Goal: Task Accomplishment & Management: Use online tool/utility

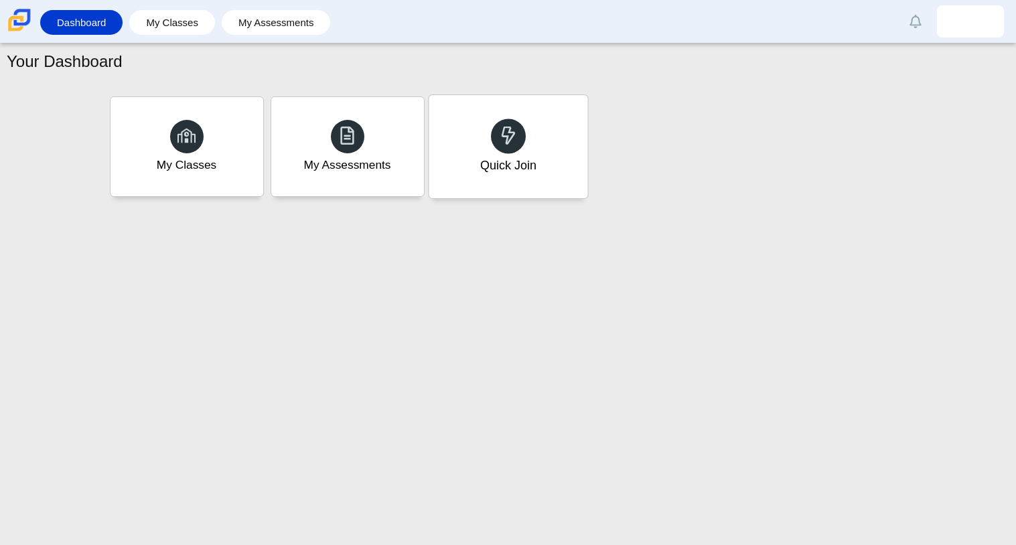
click at [493, 128] on div at bounding box center [508, 136] width 35 height 35
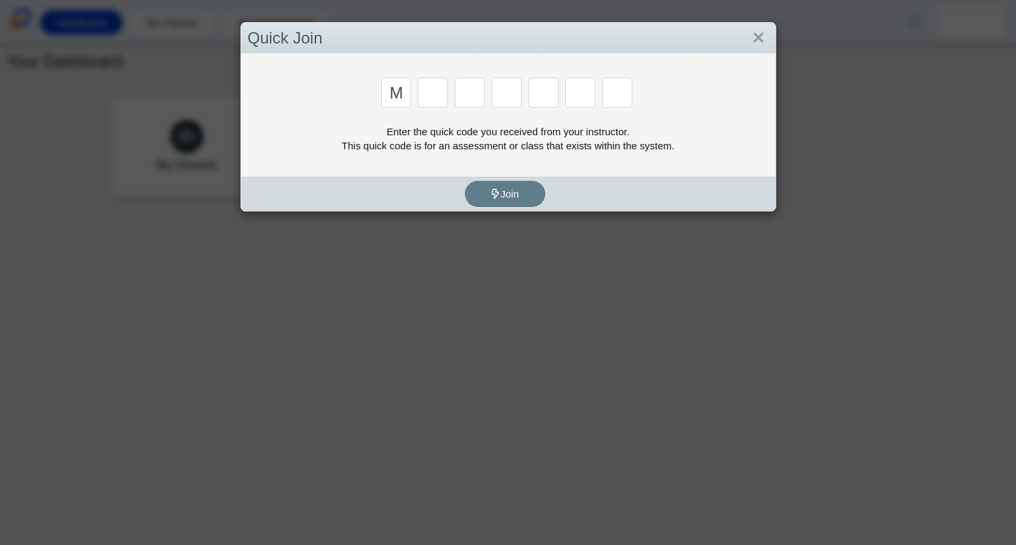
type input "m"
type input "7"
type input "e"
type input "3"
type input "e"
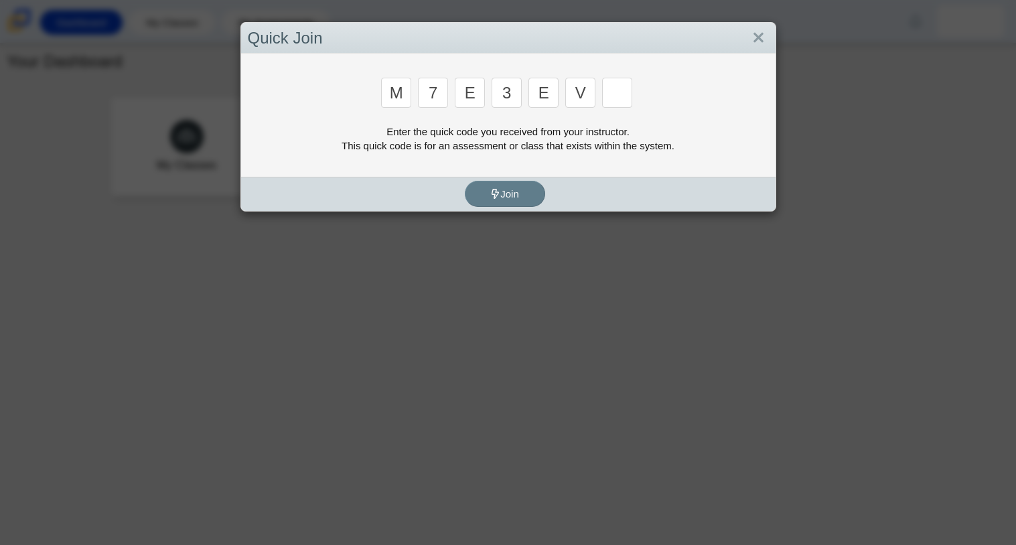
type input "v"
type input "w"
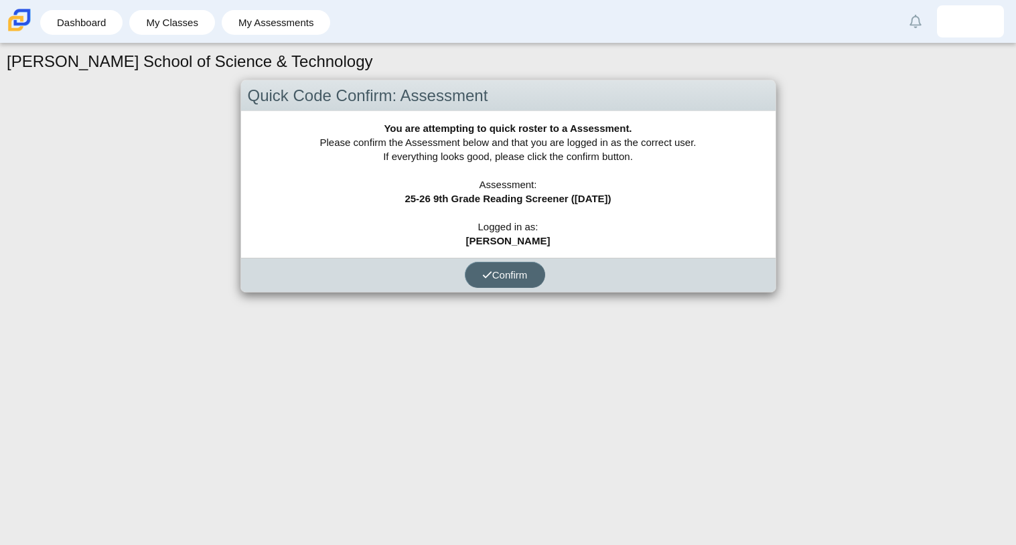
click at [486, 270] on icon "submit" at bounding box center [487, 275] width 10 height 10
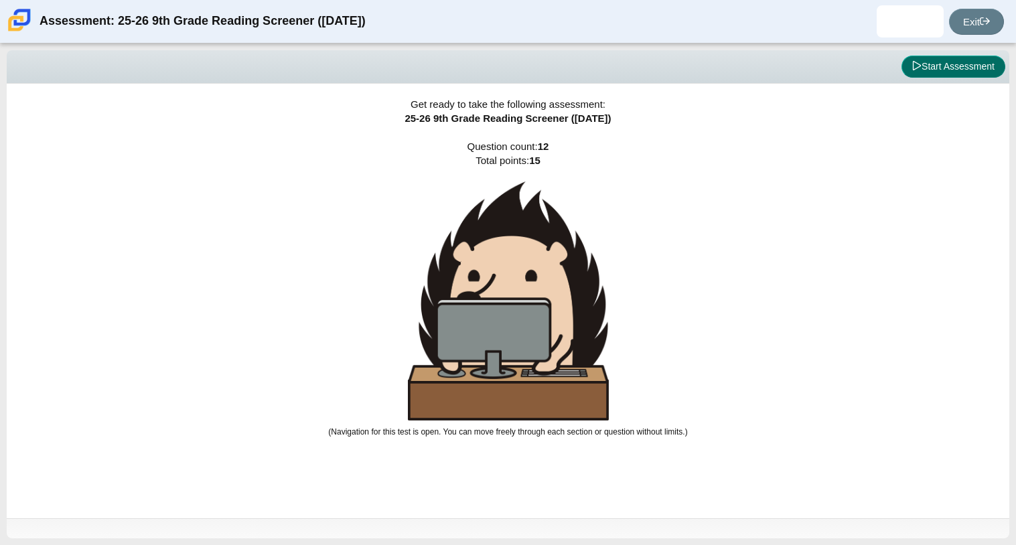
click at [977, 72] on button "Start Assessment" at bounding box center [954, 67] width 104 height 23
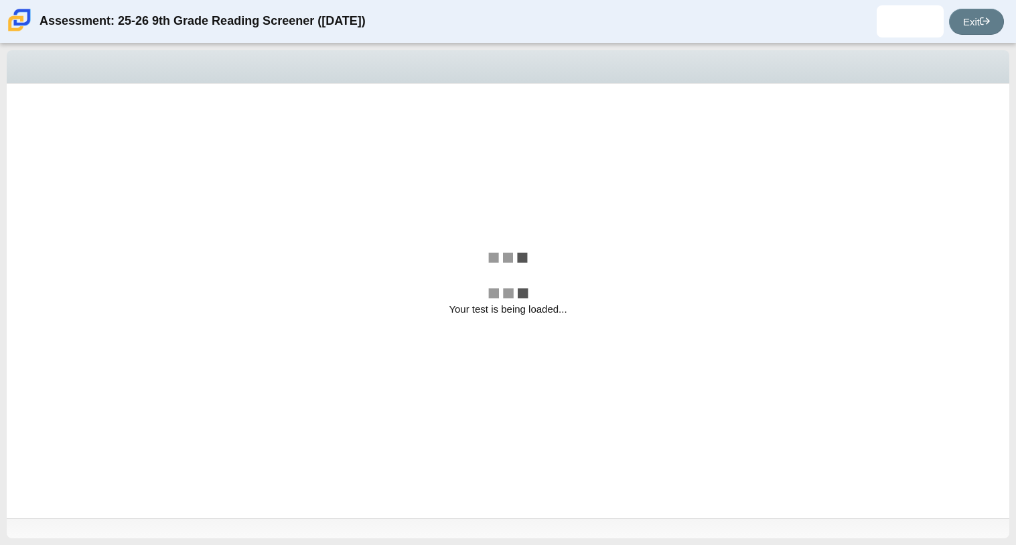
select select "ccc5b315-3c7c-471c-bf90-f22c8299c798"
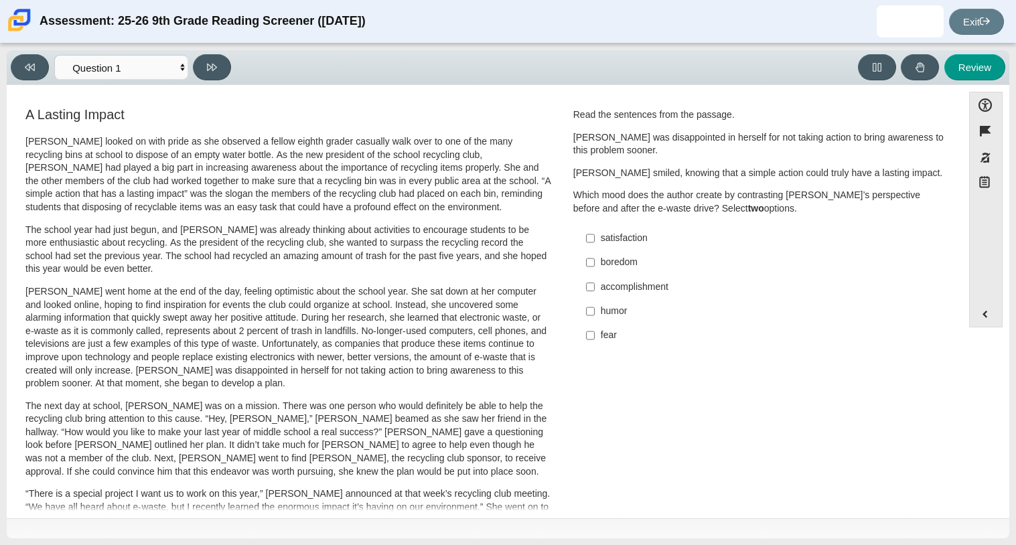
click at [612, 239] on div "satisfaction" at bounding box center [770, 238] width 338 height 13
click at [595, 239] on input "satisfaction satisfaction" at bounding box center [590, 238] width 9 height 24
checkbox input "true"
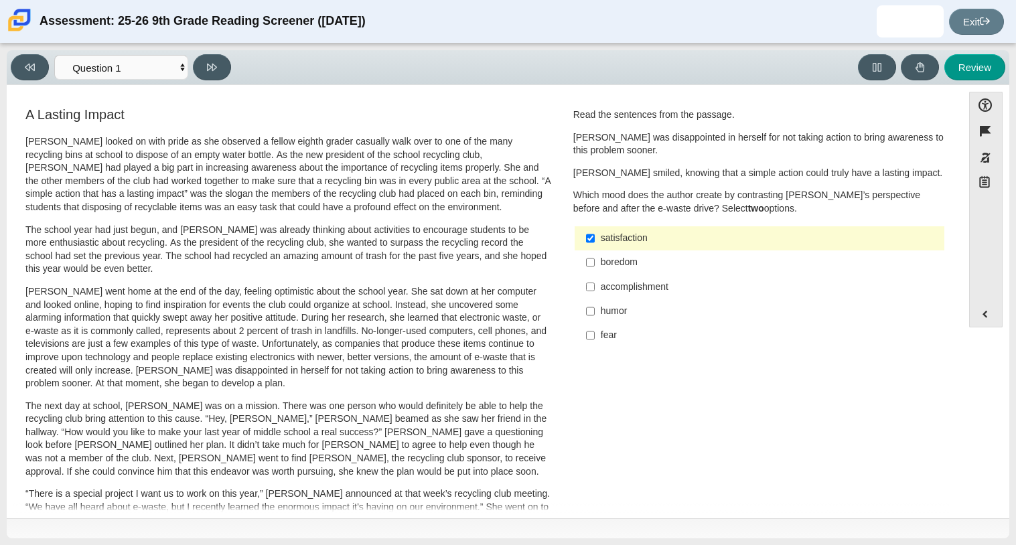
click at [605, 285] on div "accomplishment" at bounding box center [770, 287] width 338 height 13
click at [595, 285] on input "accomplishment accomplishment" at bounding box center [590, 287] width 9 height 24
checkbox input "true"
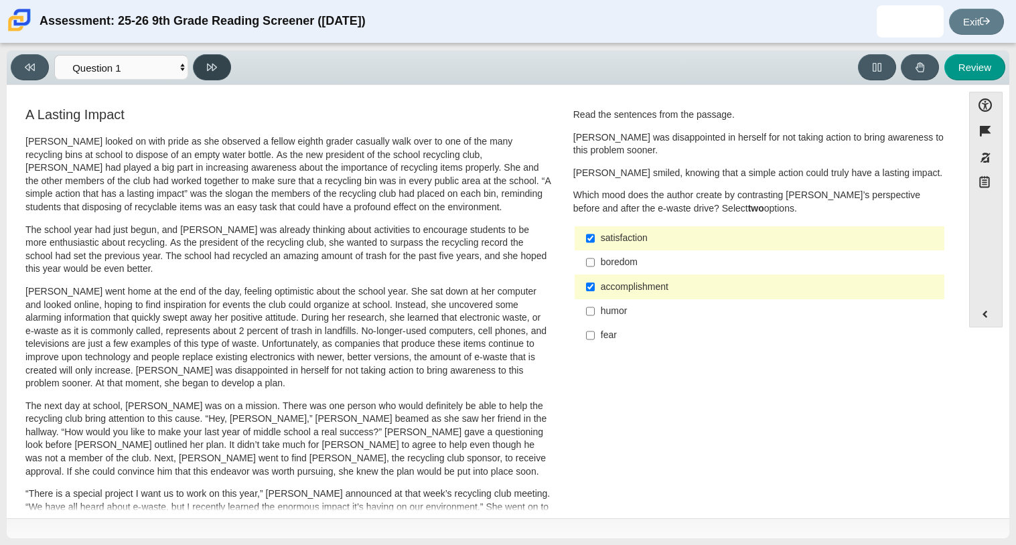
click at [204, 72] on button at bounding box center [212, 67] width 38 height 26
select select "0ff64528-ffd7-428d-b192-babfaadd44e8"
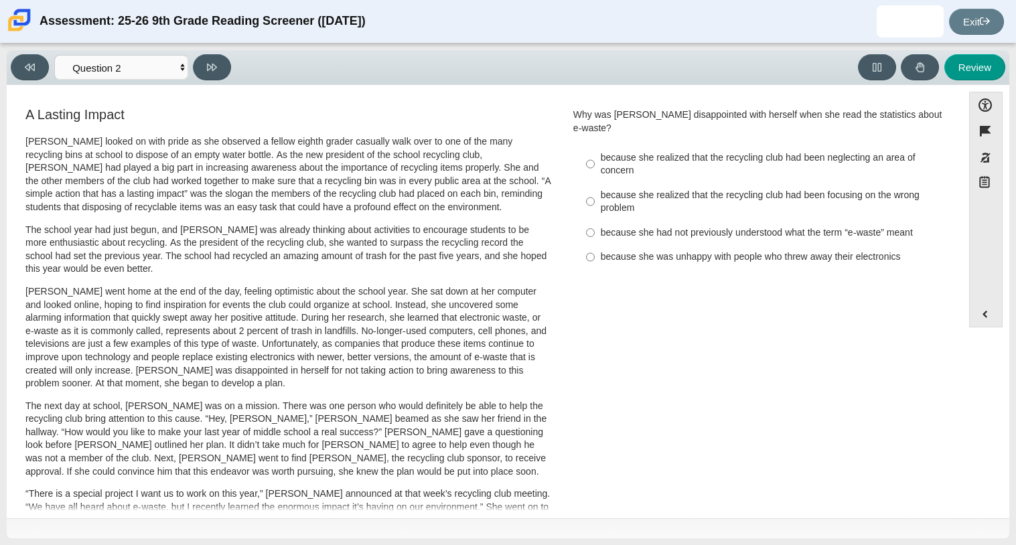
click at [592, 184] on label "because she realized that the recycling club had been focusing on the wrong pro…" at bounding box center [761, 202] width 368 height 38
click at [592, 184] on input "because she realized that the recycling club had been focusing on the wrong pro…" at bounding box center [590, 202] width 9 height 38
radio input "true"
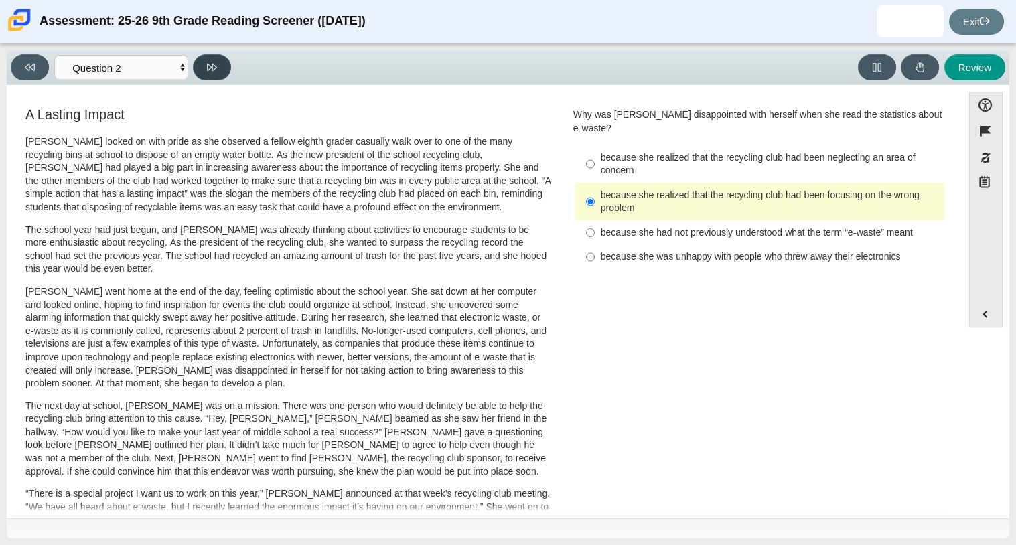
click at [219, 68] on button at bounding box center [212, 67] width 38 height 26
select select "7ce3d843-6974-4858-901c-1ff39630e843"
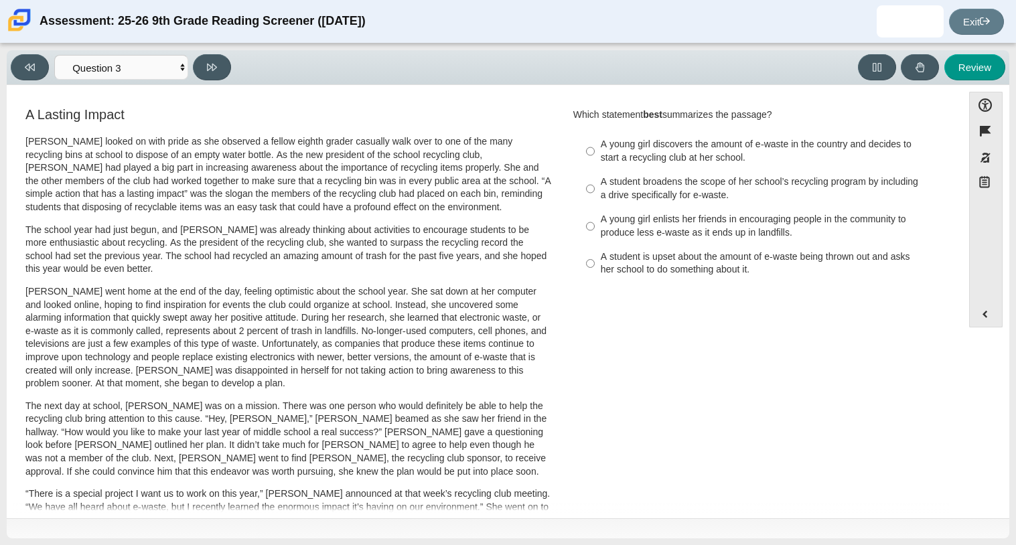
click at [753, 141] on div "A young girl discovers the amount of e-waste in the country and decides to star…" at bounding box center [770, 151] width 338 height 26
click at [595, 141] on input "A young girl discovers the amount of e-waste in the country and decides to star…" at bounding box center [590, 152] width 9 height 38
radio input "true"
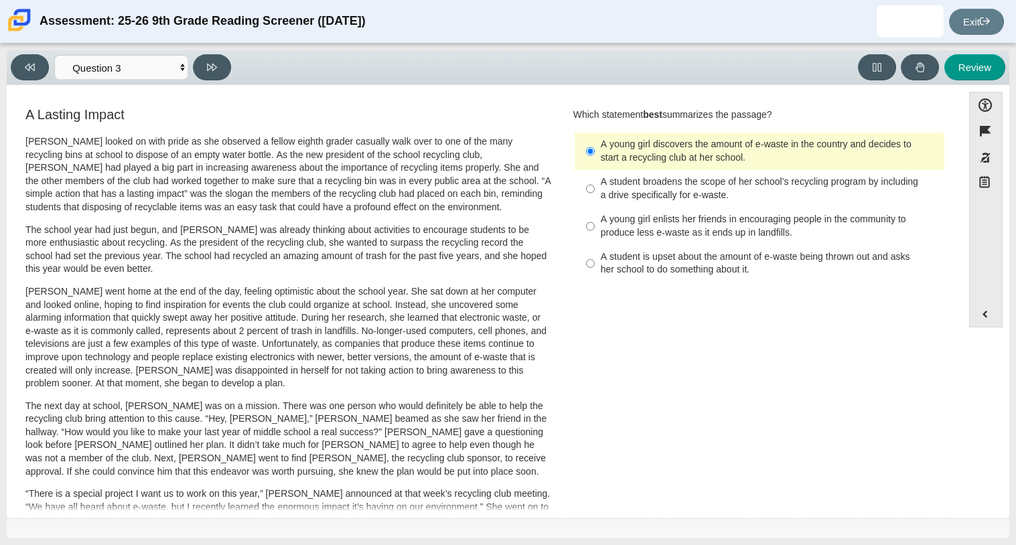
click at [604, 176] on div "A student broadens the scope of her school’s recycling program by including a d…" at bounding box center [770, 188] width 338 height 26
click at [595, 176] on input "A student broadens the scope of her school’s recycling program by including a d…" at bounding box center [590, 189] width 9 height 38
radio input "true"
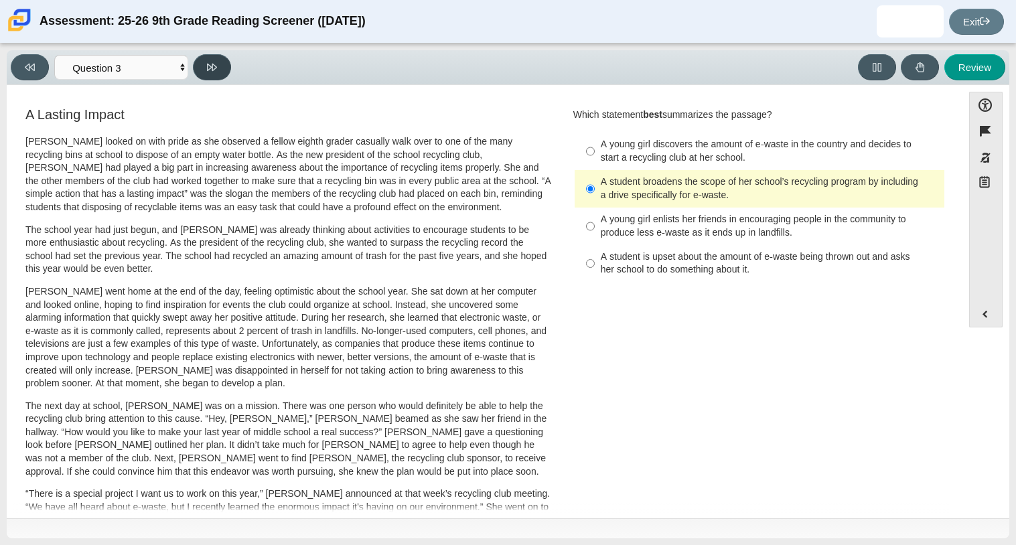
click at [204, 73] on button at bounding box center [212, 67] width 38 height 26
select select "ca9ea0f1-49c5-4bd1-83b0-472c18652b42"
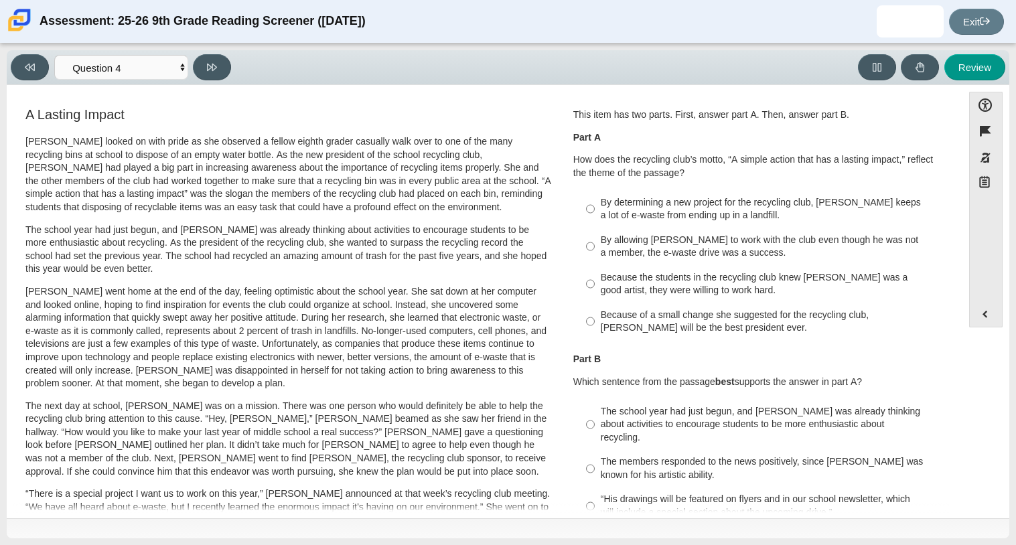
click at [648, 217] on div "By determining a new project for the recycling club, Scarlett keeps a lot of e-…" at bounding box center [770, 209] width 338 height 26
click at [595, 217] on input "By determining a new project for the recycling club, Scarlett keeps a lot of e-…" at bounding box center [590, 209] width 9 height 38
radio input "true"
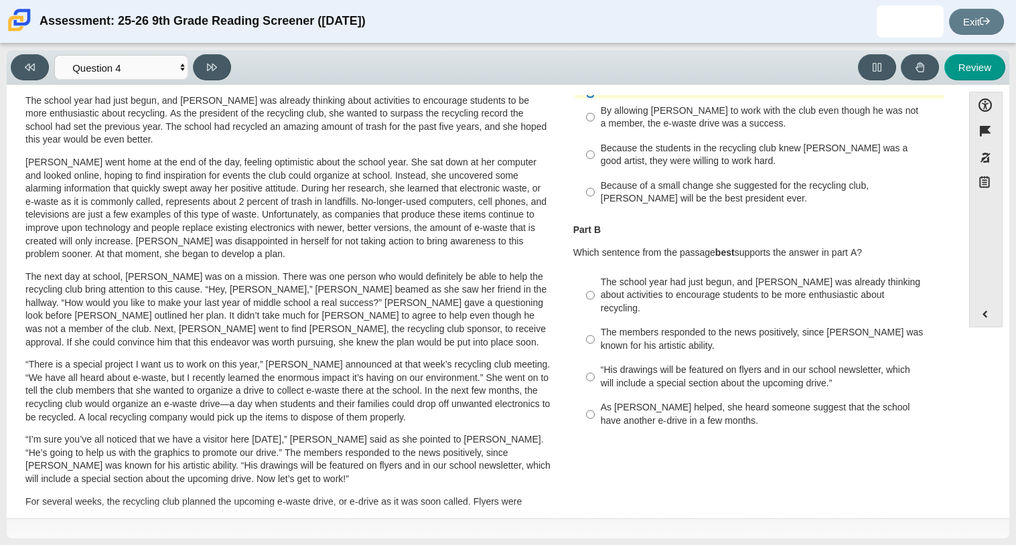
scroll to position [135, 0]
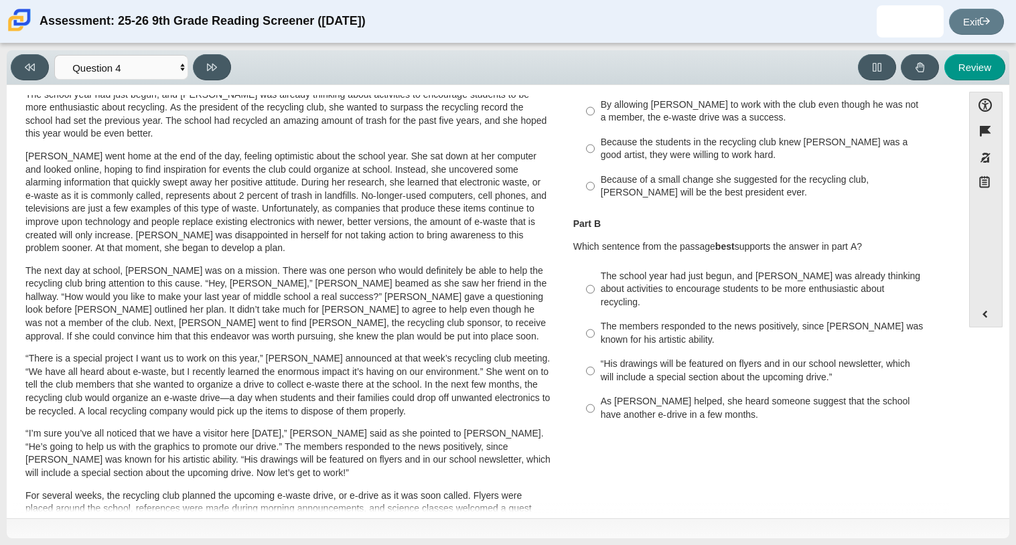
click at [691, 283] on div "The school year had just begun, and Scarlett was already thinking about activit…" at bounding box center [770, 290] width 338 height 40
click at [595, 283] on input "The school year had just begun, and Scarlett was already thinking about activit…" at bounding box center [590, 289] width 9 height 51
radio input "true"
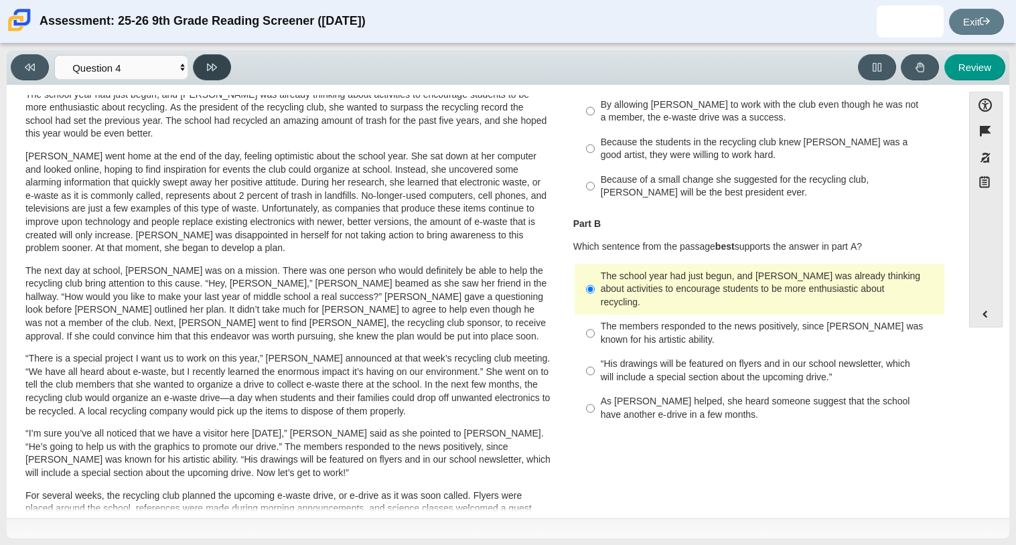
click at [202, 56] on button at bounding box center [212, 67] width 38 height 26
select select "e41f1a79-e29f-4095-8030-a53364015bed"
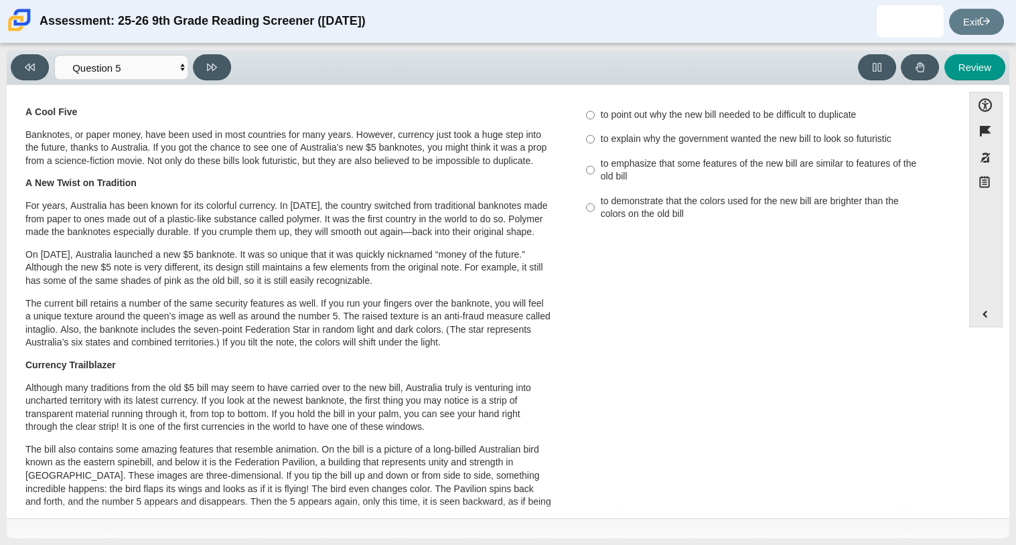
scroll to position [0, 0]
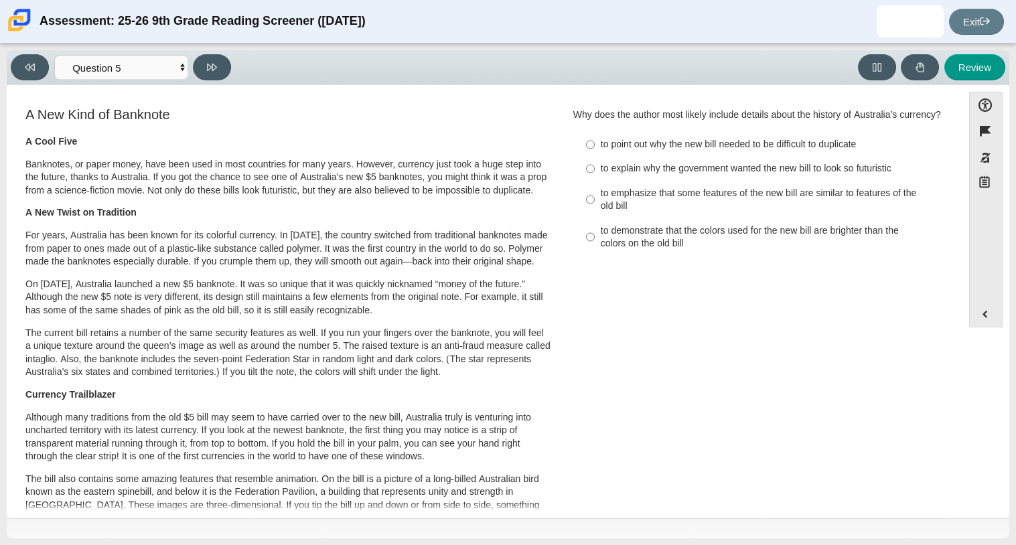
click at [647, 151] on div "to point out why the new bill needed to be difficult to duplicate" at bounding box center [770, 144] width 338 height 13
click at [595, 152] on input "to point out why the new bill needed to be difficult to duplicate to point out …" at bounding box center [590, 145] width 9 height 24
radio input "true"
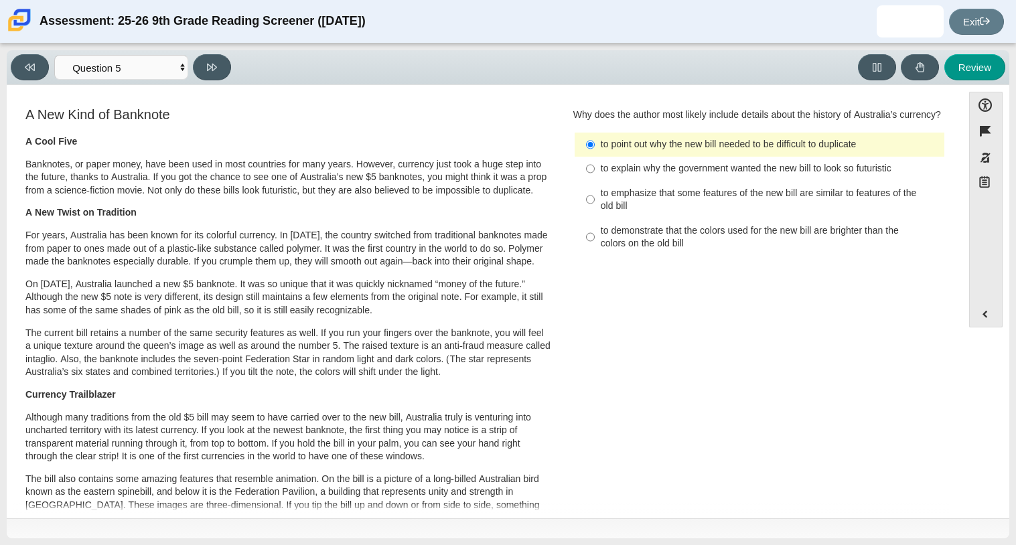
click at [493, 123] on div "A New Kind of Banknote A Cool Five Banknotes, or paper money, have been used in…" at bounding box center [288, 487] width 526 height 760
click at [208, 64] on icon at bounding box center [212, 67] width 10 height 7
select select "69146e31-7b3d-4a3e-9ce6-f30c24342ae0"
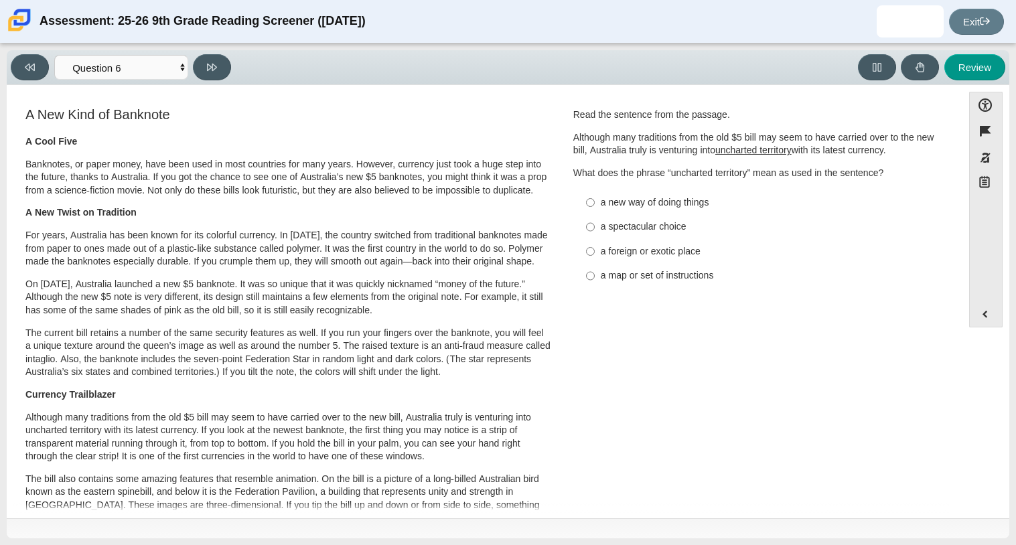
click at [612, 194] on label "a new way of doing things a new way of doing things" at bounding box center [761, 202] width 368 height 24
click at [595, 194] on input "a new way of doing things a new way of doing things" at bounding box center [590, 202] width 9 height 24
radio input "true"
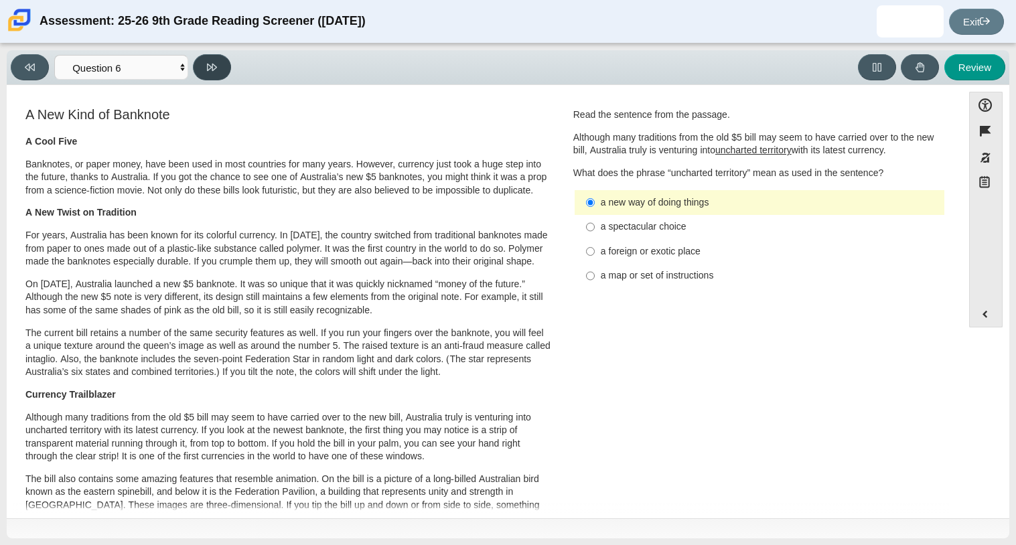
click at [210, 66] on icon at bounding box center [212, 67] width 10 height 10
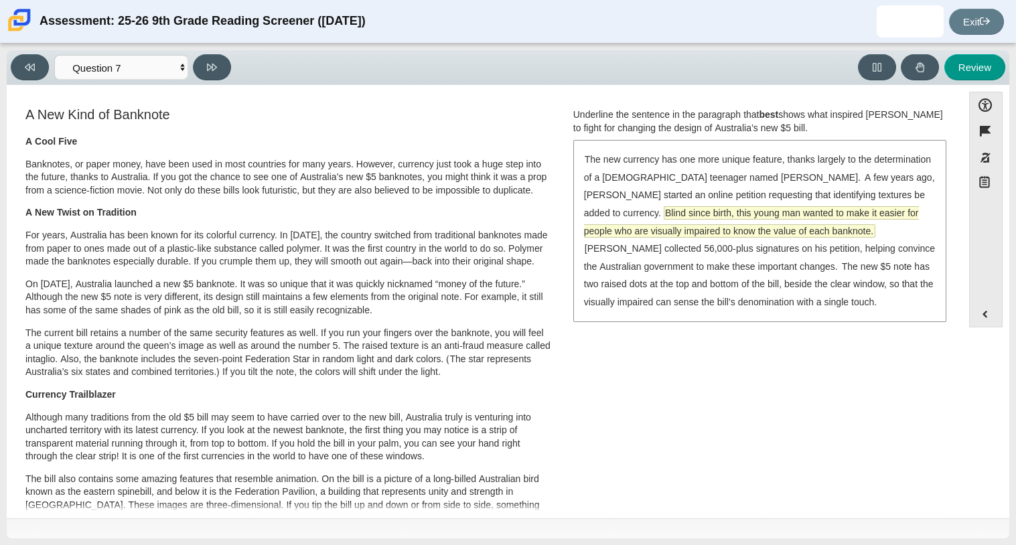
click at [685, 212] on span "Blind since birth, this young man wanted to make it easier for people who are v…" at bounding box center [751, 222] width 335 height 30
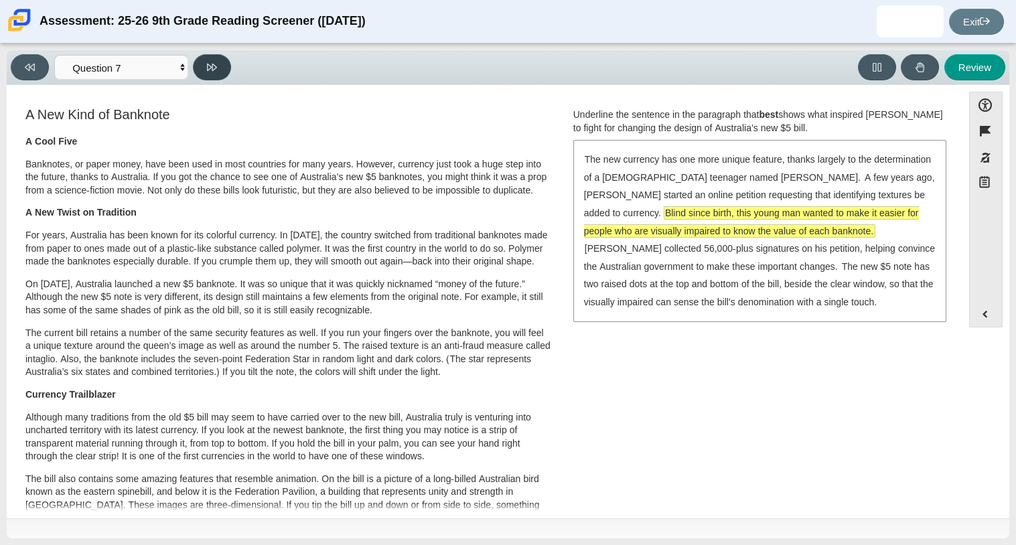
click at [212, 75] on button at bounding box center [212, 67] width 38 height 26
select select "ea8338c2-a6a3-418e-a305-2b963b54a290"
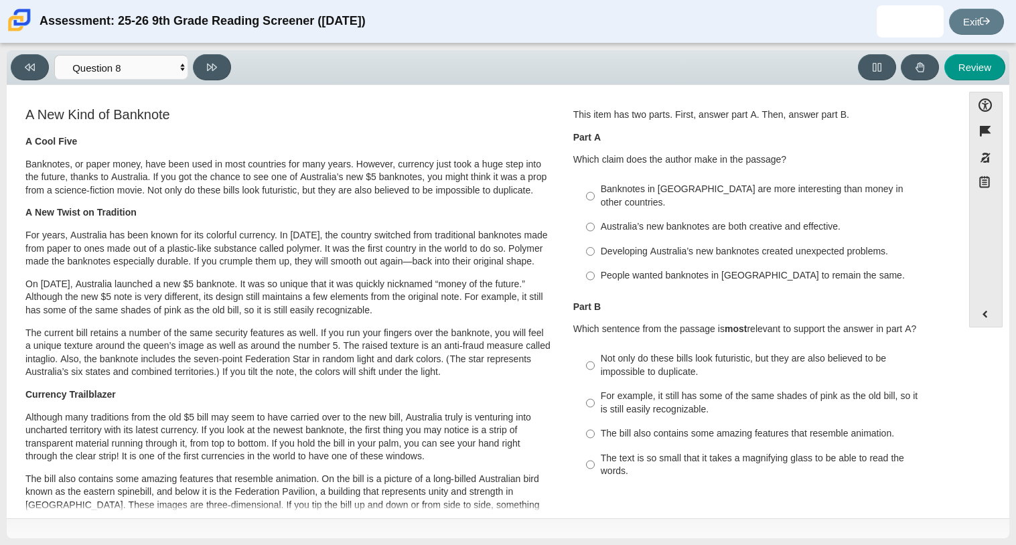
click at [606, 220] on div "Australia’s new banknotes are both creative and effective." at bounding box center [770, 226] width 338 height 13
click at [595, 217] on input "Australia’s new banknotes are both creative and effective. Australia’s new bank…" at bounding box center [590, 227] width 9 height 24
radio input "true"
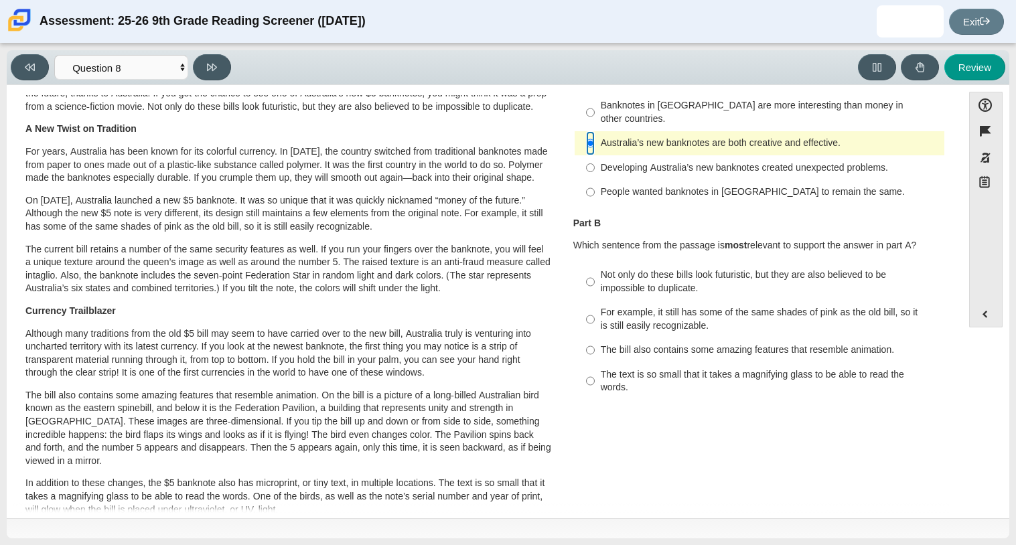
scroll to position [85, 0]
click at [650, 270] on div "Not only do these bills look futuristic, but they are also believed to be impos…" at bounding box center [770, 280] width 338 height 26
click at [595, 270] on input "Not only do these bills look futuristic, but they are also believed to be impos…" at bounding box center [590, 281] width 9 height 38
radio input "true"
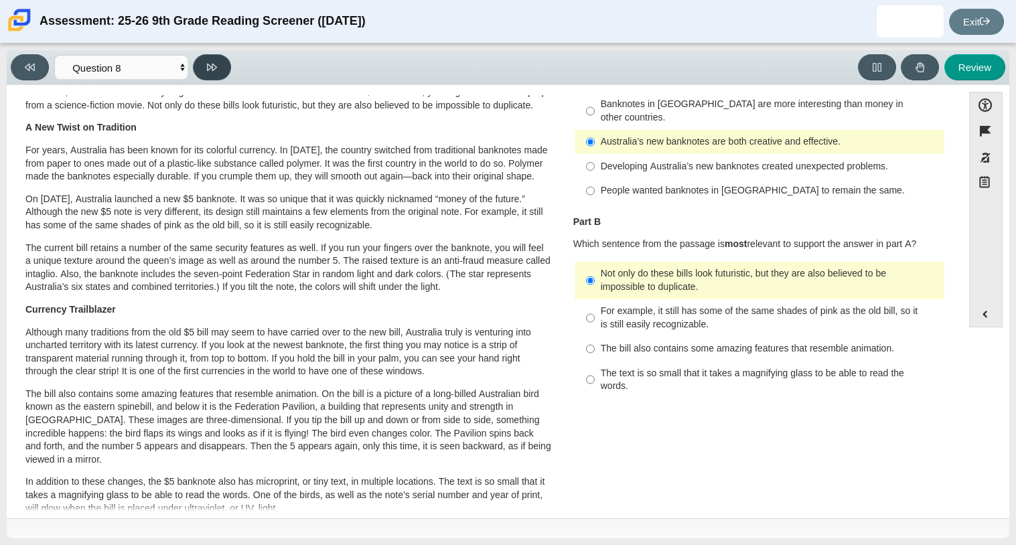
click at [210, 72] on button at bounding box center [212, 67] width 38 height 26
select select "89f058d6-b15c-4ef5-a4b3-fdaffb8868b6"
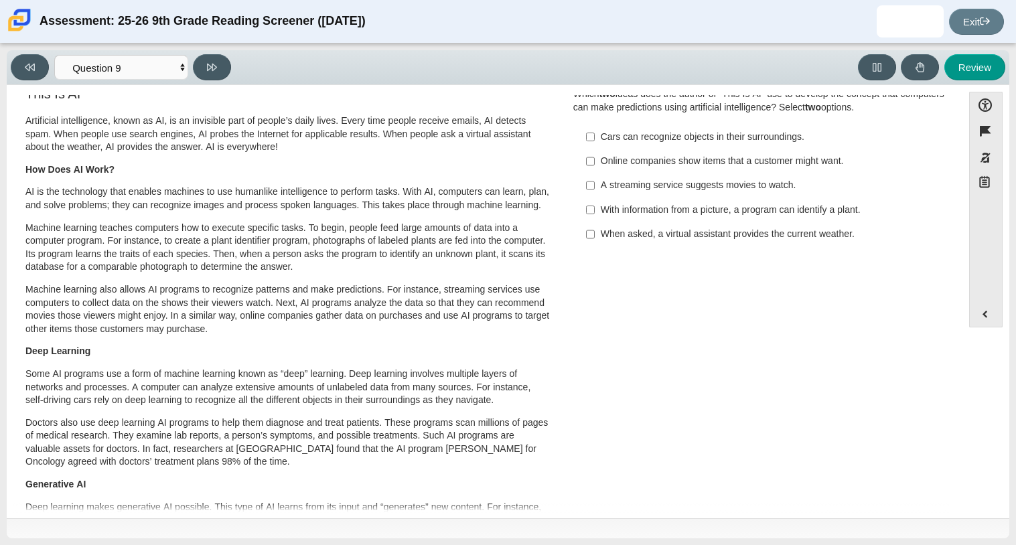
scroll to position [0, 0]
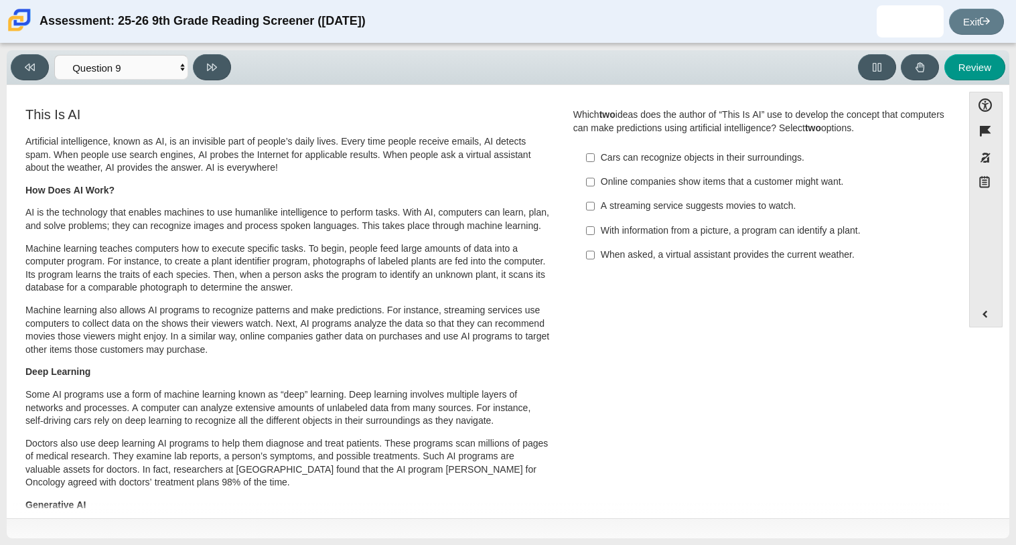
click at [843, 175] on div "Online companies show items that a customer might want." at bounding box center [770, 181] width 338 height 13
click at [595, 175] on input "Online companies show items that a customer might want. Online companies show i…" at bounding box center [590, 182] width 9 height 24
checkbox input "true"
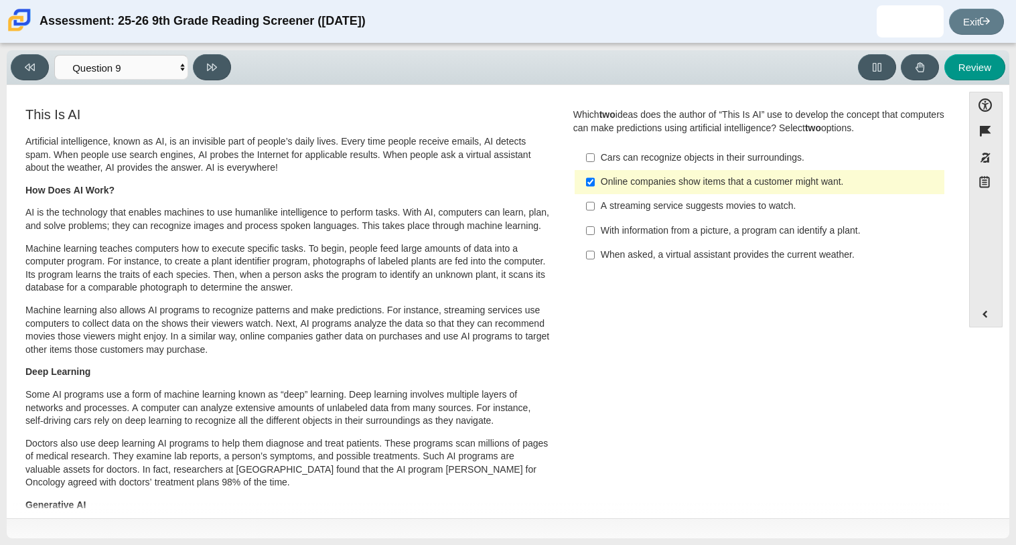
click at [835, 200] on div "A streaming service suggests movies to watch." at bounding box center [770, 206] width 338 height 13
click at [595, 200] on input "A streaming service suggests movies to watch. A streaming service suggests movi…" at bounding box center [590, 206] width 9 height 24
checkbox input "true"
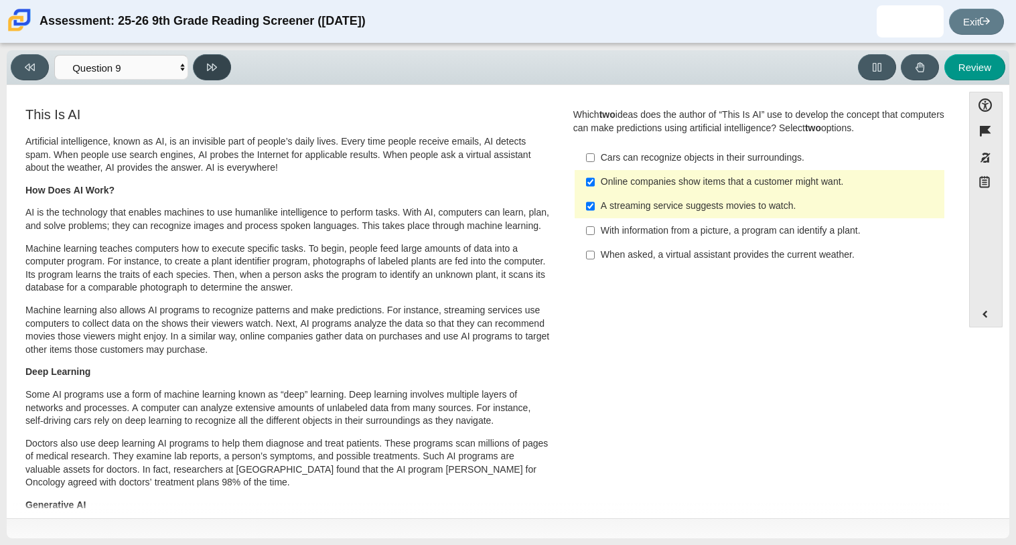
click at [209, 70] on icon at bounding box center [212, 67] width 10 height 10
select select "cdf3c14e-a918-44d1-9b63-3db0fa81641e"
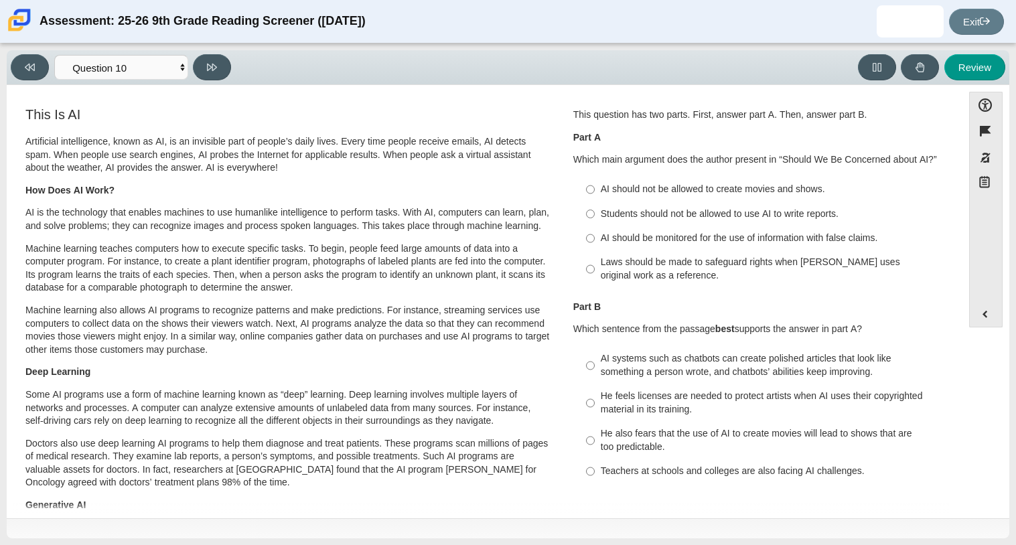
scroll to position [7, 0]
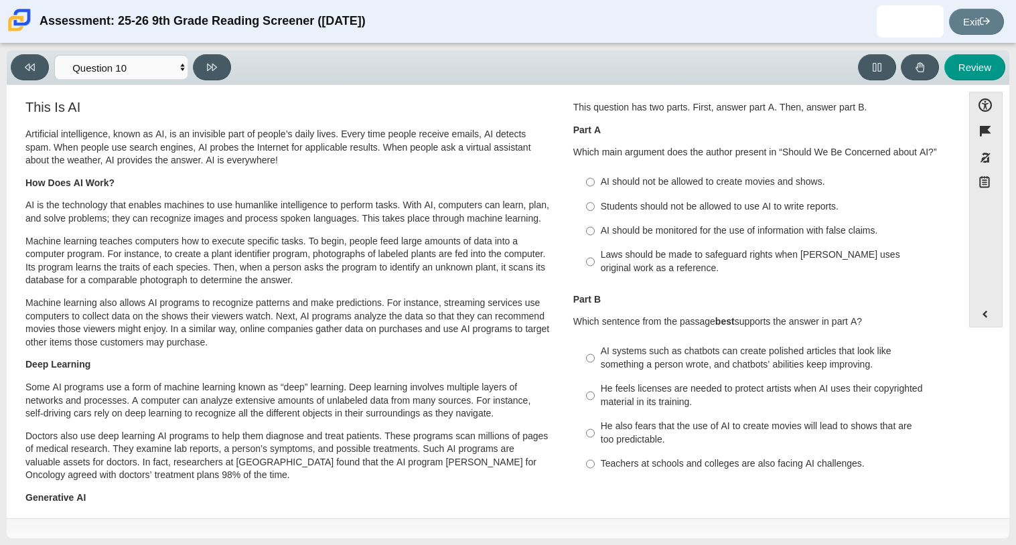
click at [645, 224] on div "AI should be monitored for the use of information with false claims." at bounding box center [770, 230] width 338 height 13
click at [595, 224] on input "AI should be monitored for the use of information with false claims. AI should …" at bounding box center [590, 231] width 9 height 24
radio input "true"
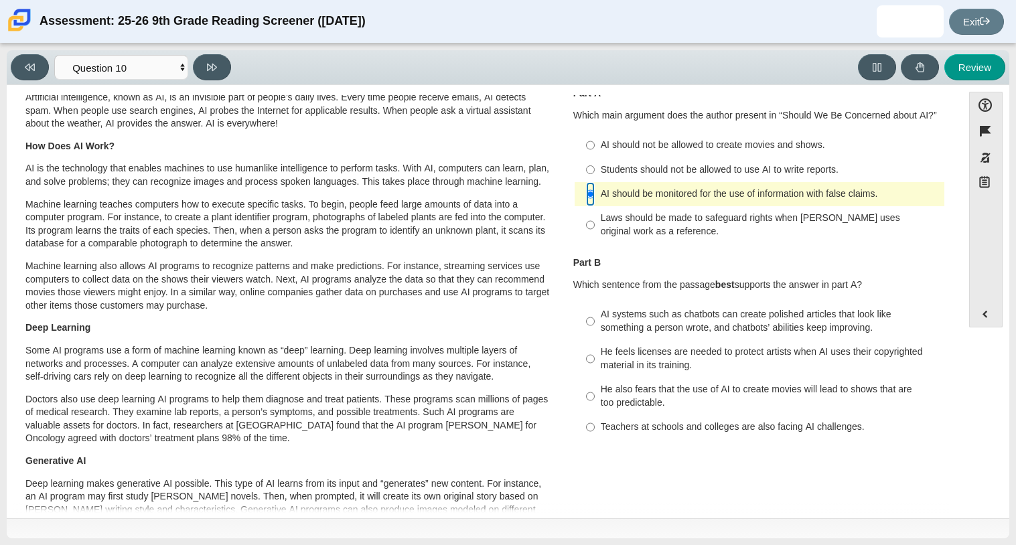
scroll to position [43, 0]
click at [681, 317] on div "AI systems such as chatbots can create polished articles that look like somethi…" at bounding box center [770, 322] width 338 height 26
click at [595, 317] on input "AI systems such as chatbots can create polished articles that look like somethi…" at bounding box center [590, 323] width 9 height 38
radio input "true"
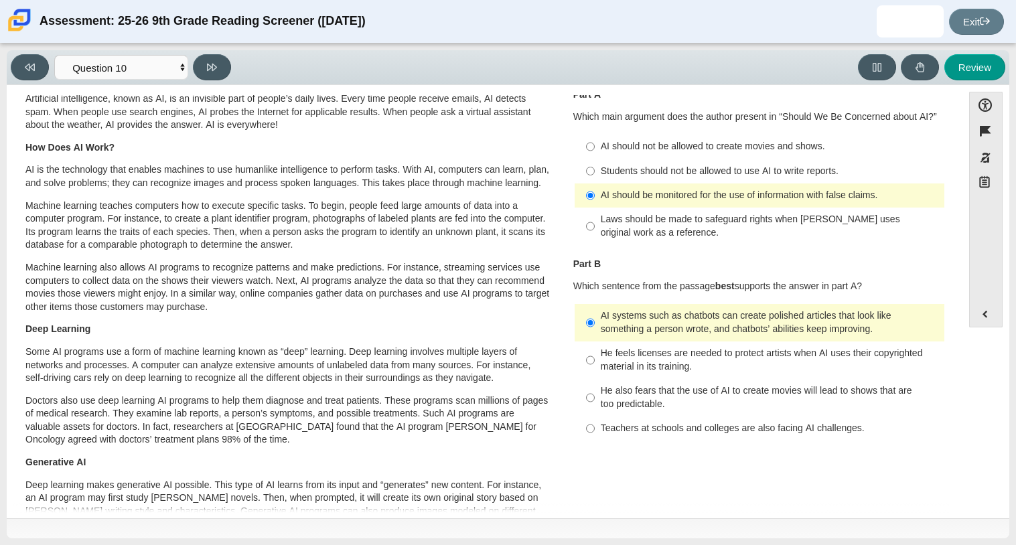
click at [679, 357] on div "He feels licenses are needed to protect artists when AI uses their copyrighted …" at bounding box center [770, 360] width 338 height 26
click at [595, 357] on input "He feels licenses are needed to protect artists when AI uses their copyrighted …" at bounding box center [590, 361] width 9 height 38
radio input "true"
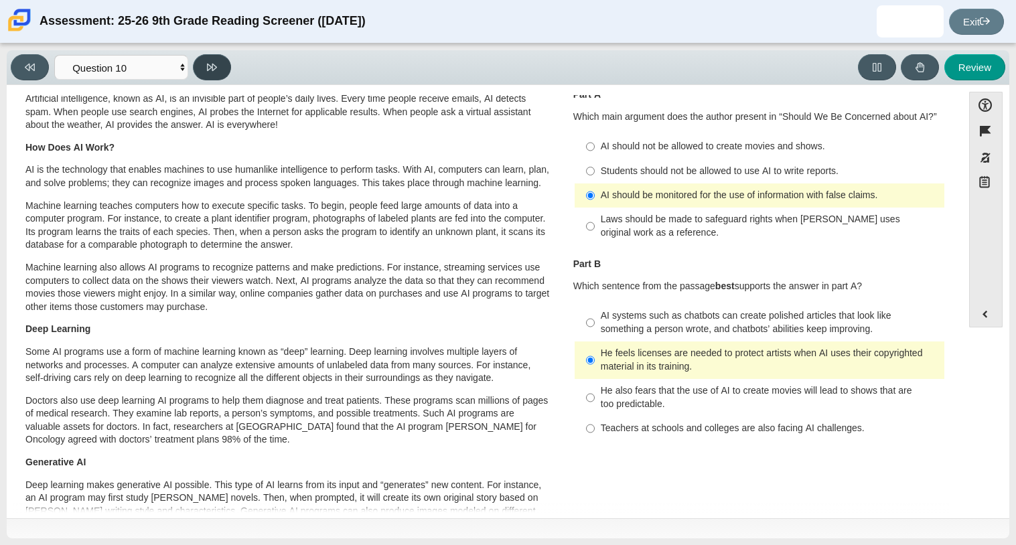
click at [219, 59] on button at bounding box center [212, 67] width 38 height 26
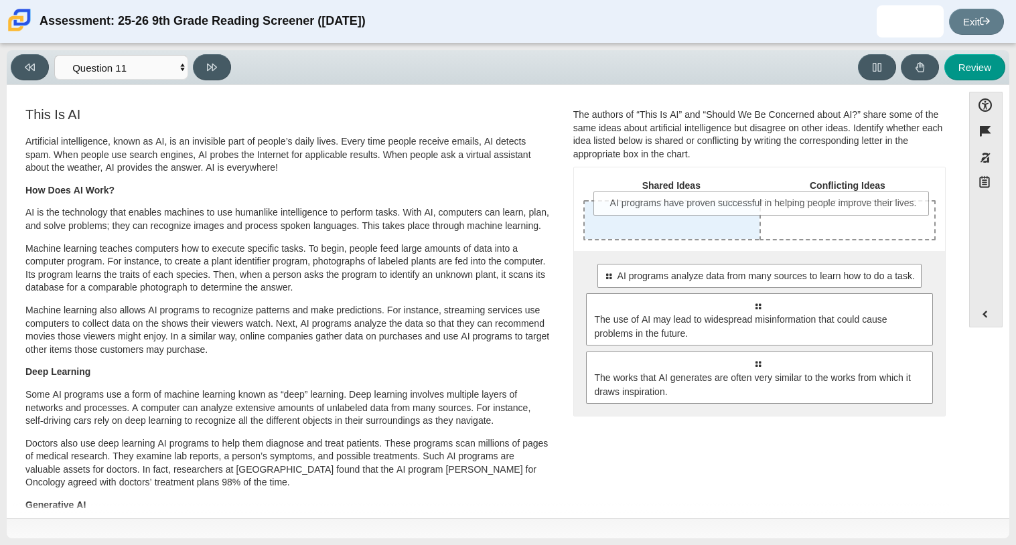
drag, startPoint x: 690, startPoint y: 284, endPoint x: 697, endPoint y: 211, distance: 73.4
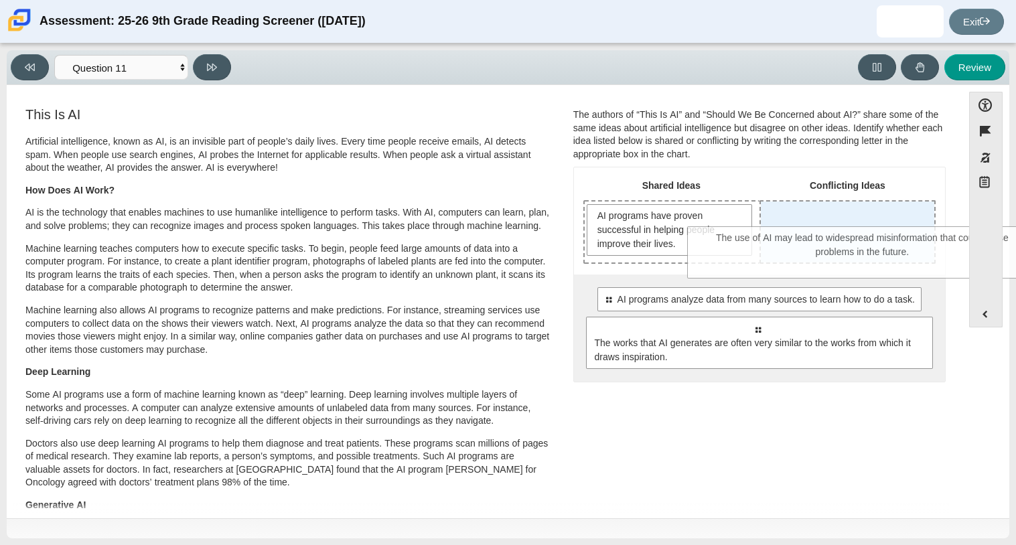
drag, startPoint x: 725, startPoint y: 333, endPoint x: 831, endPoint y: 244, distance: 137.8
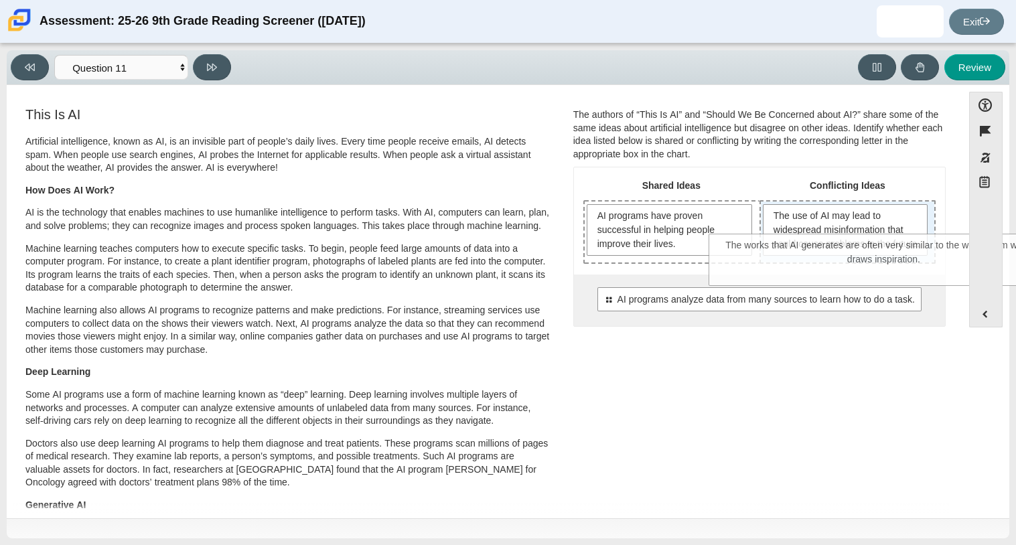
drag, startPoint x: 679, startPoint y: 368, endPoint x: 806, endPoint y: 272, distance: 159.2
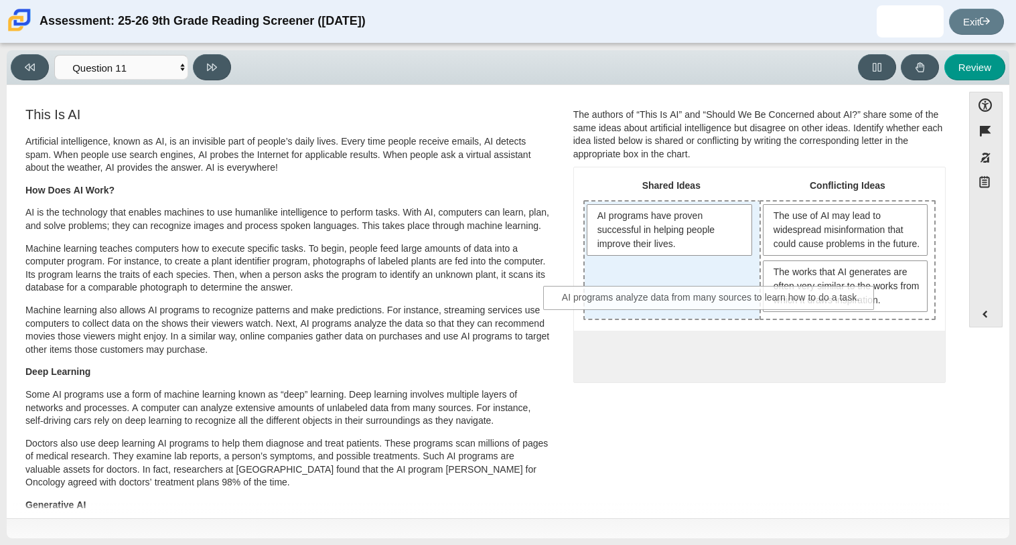
drag, startPoint x: 737, startPoint y: 368, endPoint x: 692, endPoint y: 297, distance: 84.0
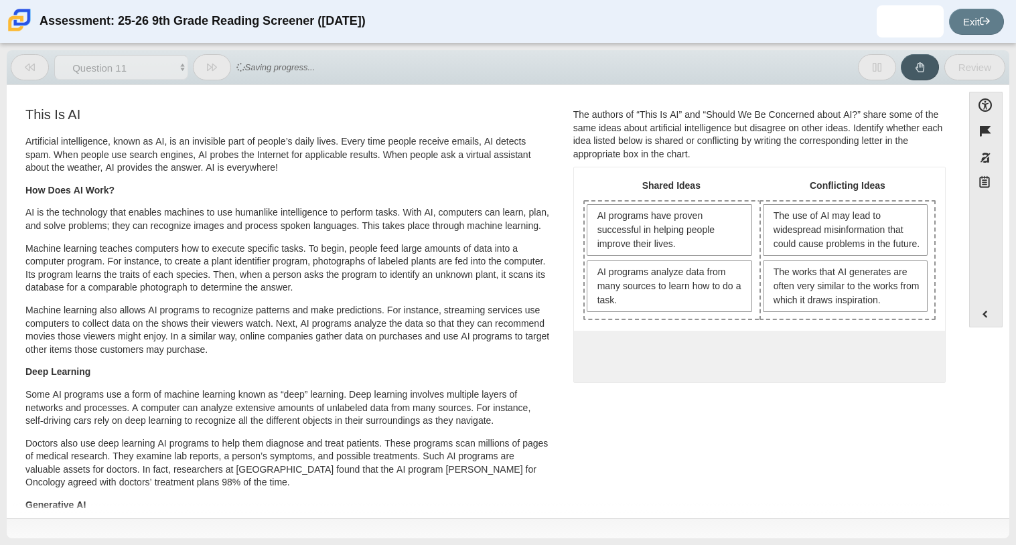
click at [541, 137] on p "Artificial intelligence, known as AI, is an invisible part of people’s daily li…" at bounding box center [288, 155] width 526 height 40
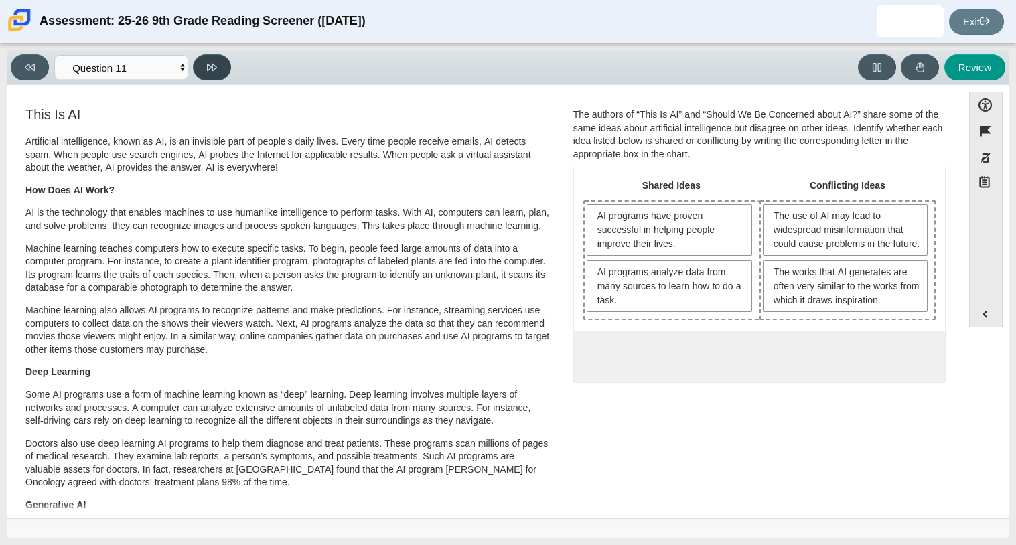
click at [216, 67] on icon at bounding box center [212, 67] width 10 height 10
select select "c3effed4-44ce-4a19-bd96-1787f34e9b4c"
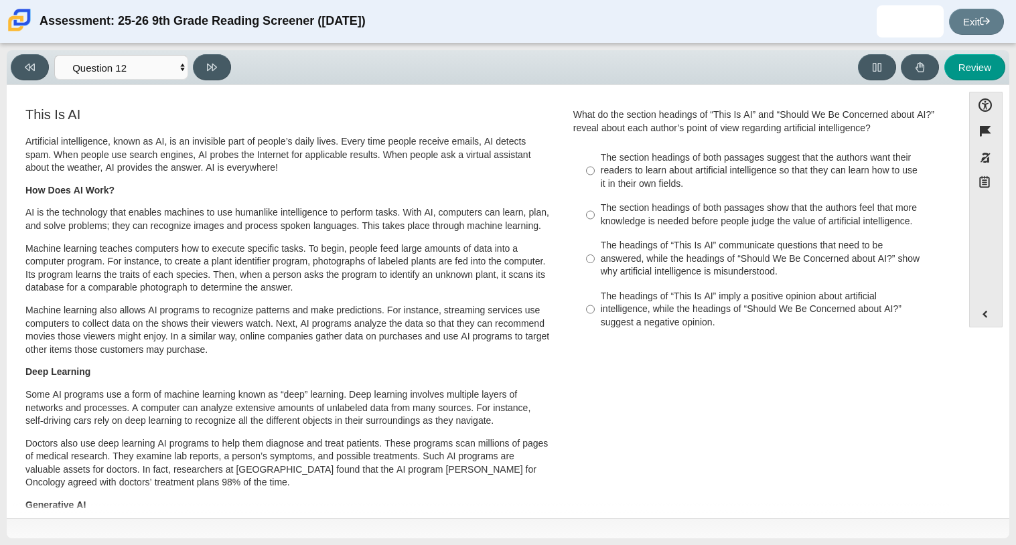
click at [668, 308] on div "The headings of “This Is AI” imply a positive opinion about artificial intellig…" at bounding box center [770, 310] width 338 height 40
click at [595, 308] on input "The headings of “This Is AI” imply a positive opinion about artificial intellig…" at bounding box center [590, 309] width 9 height 51
radio input "true"
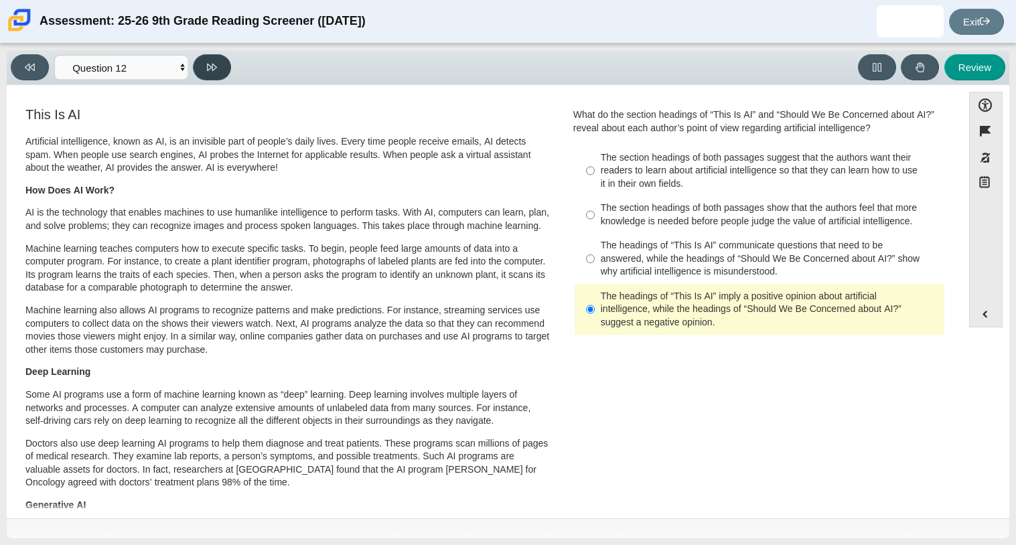
click at [216, 70] on icon at bounding box center [212, 67] width 10 height 10
select select "review"
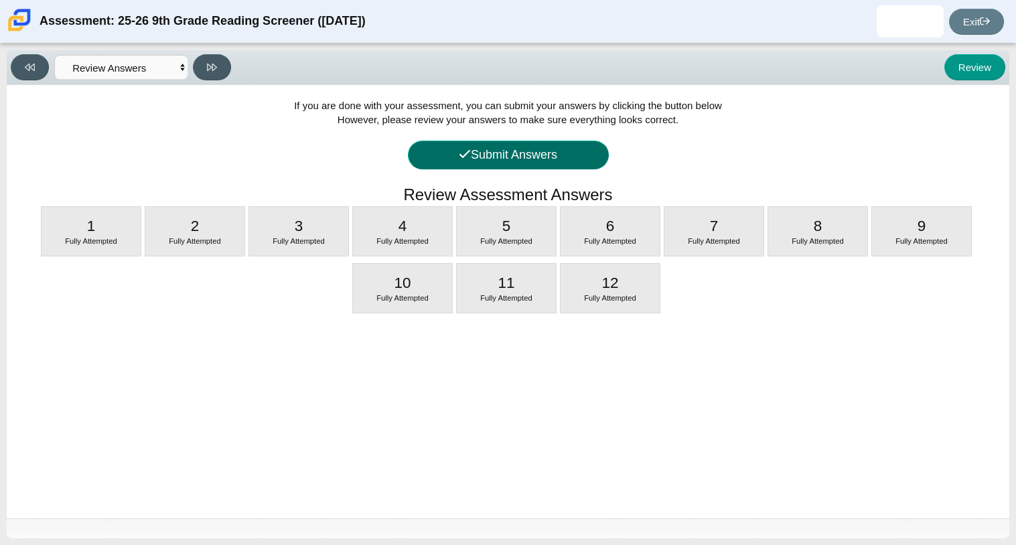
click at [520, 164] on button "Submit Answers" at bounding box center [508, 155] width 201 height 29
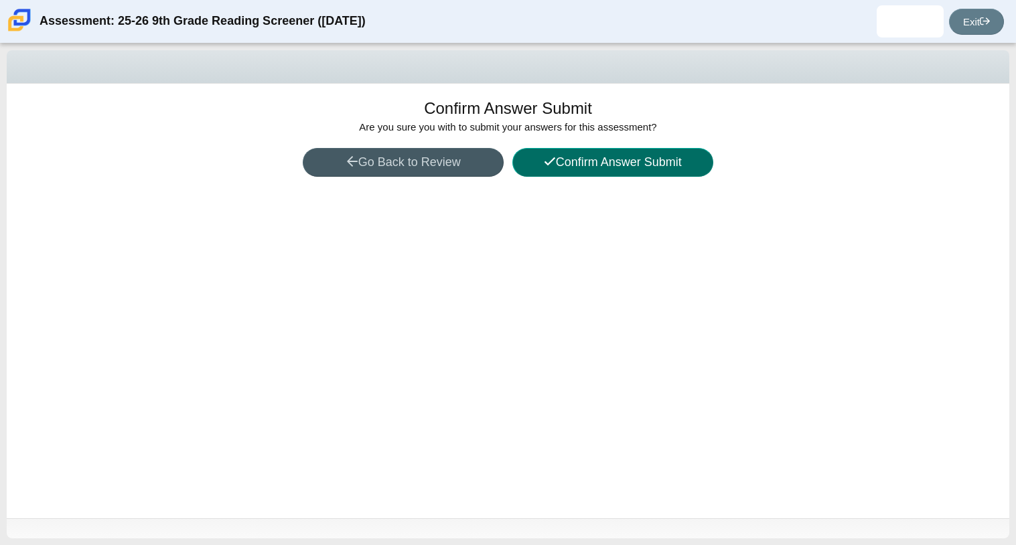
click at [520, 164] on button "Confirm Answer Submit" at bounding box center [612, 162] width 201 height 29
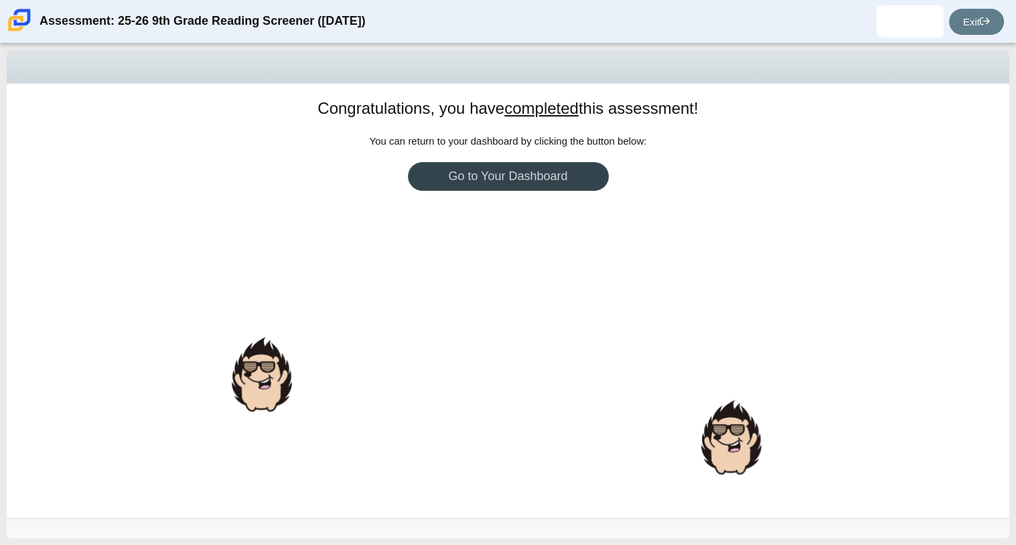
click at [520, 164] on link "Go to Your Dashboard" at bounding box center [508, 176] width 201 height 29
